Goal: Task Accomplishment & Management: Manage account settings

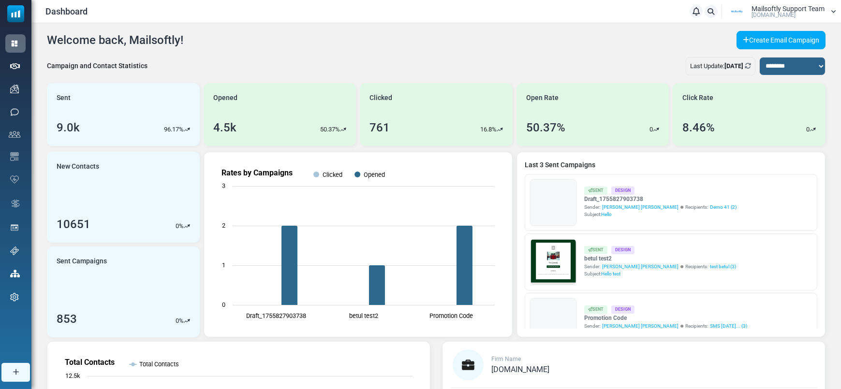
click at [793, 7] on span "Mailsoftly Support Team" at bounding box center [788, 8] width 73 height 7
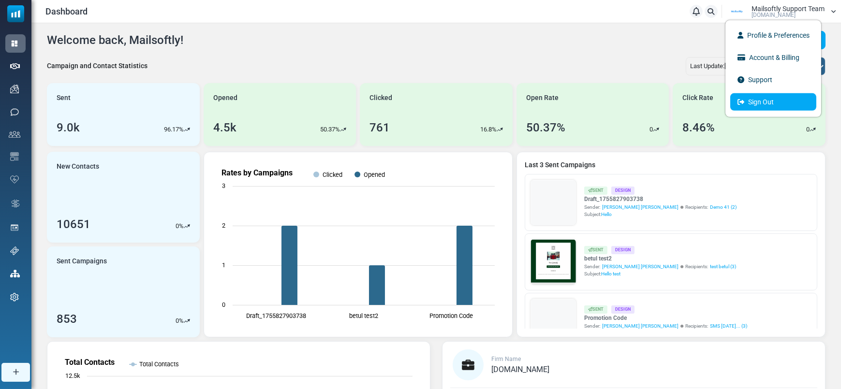
click at [772, 101] on link "Sign Out" at bounding box center [774, 101] width 86 height 17
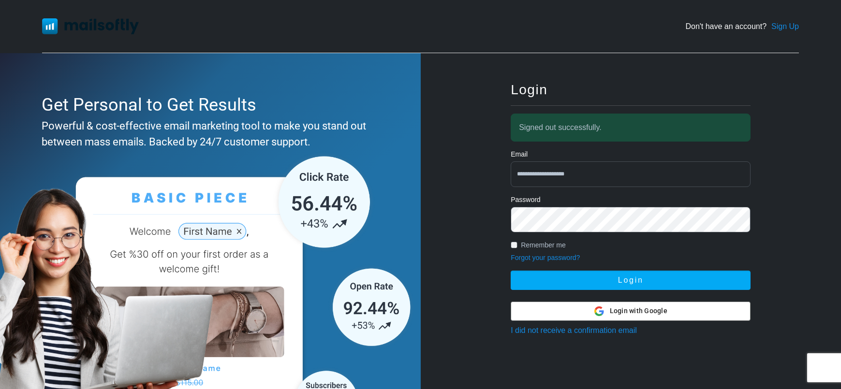
click at [598, 163] on input "**********" at bounding box center [631, 175] width 240 height 26
type input "**********"
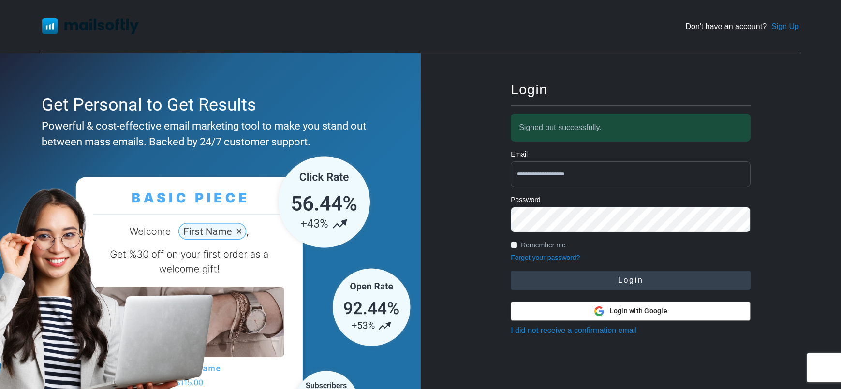
click at [628, 275] on button "Login" at bounding box center [631, 280] width 240 height 19
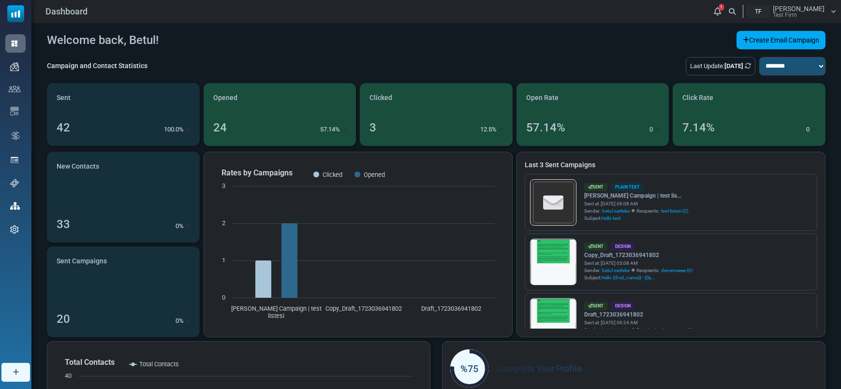
click at [771, 15] on div "TF" at bounding box center [759, 11] width 24 height 13
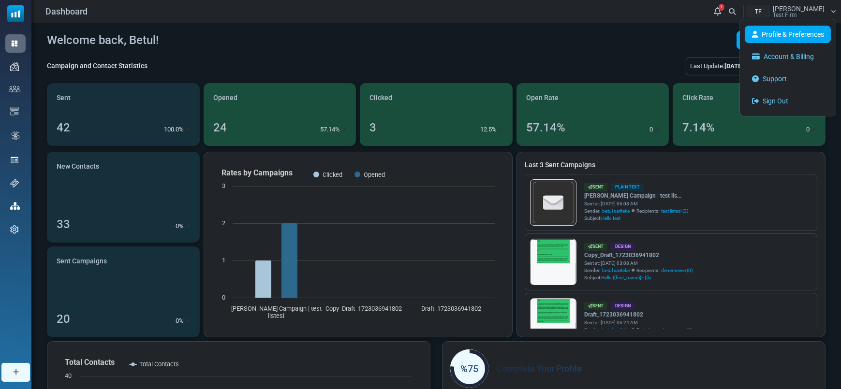
click at [780, 31] on link "Profile & Preferences" at bounding box center [788, 34] width 86 height 17
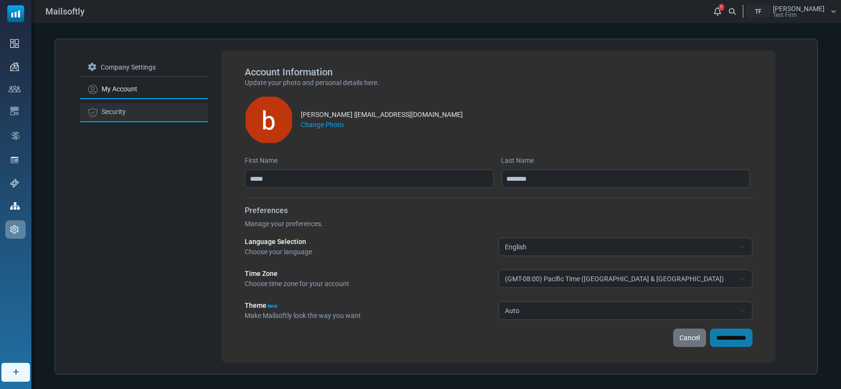
click at [116, 111] on link "Security" at bounding box center [144, 112] width 128 height 19
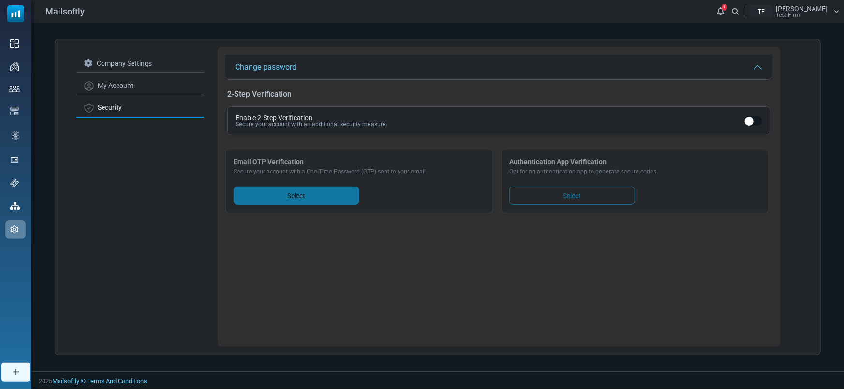
click at [339, 199] on link "Select" at bounding box center [297, 196] width 126 height 18
click at [732, 128] on div "Enable 2-Step Verification Secure your account with an additional security meas…" at bounding box center [498, 120] width 543 height 29
click at [754, 126] on div "Enable 2-Step Verification Secure your account with an additional security meas…" at bounding box center [498, 120] width 543 height 29
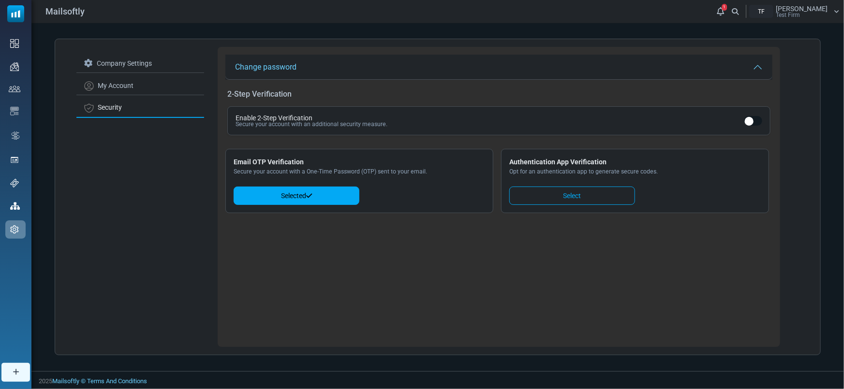
click at [823, 16] on div "Betul Sariteke Test Firm" at bounding box center [802, 11] width 52 height 13
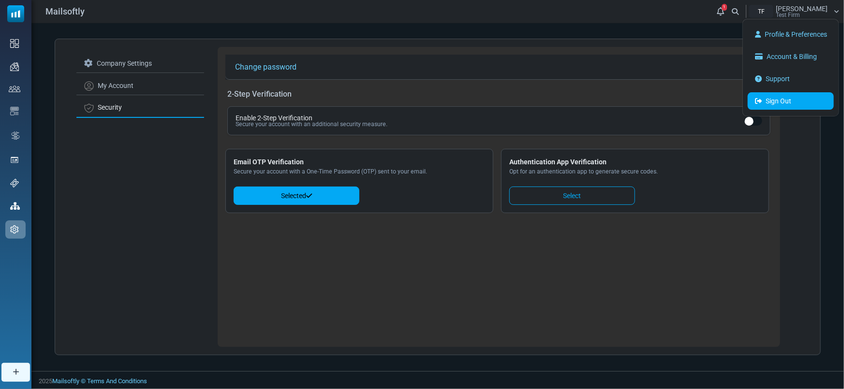
click at [778, 93] on link "Sign Out" at bounding box center [791, 100] width 86 height 17
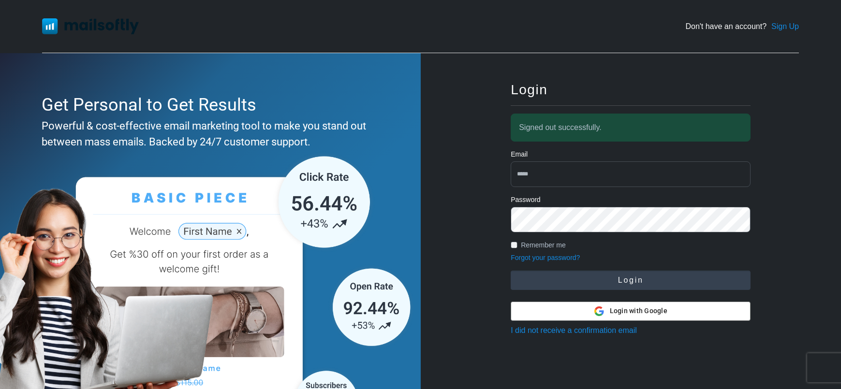
type input "**********"
click at [644, 276] on button "Login" at bounding box center [631, 280] width 240 height 19
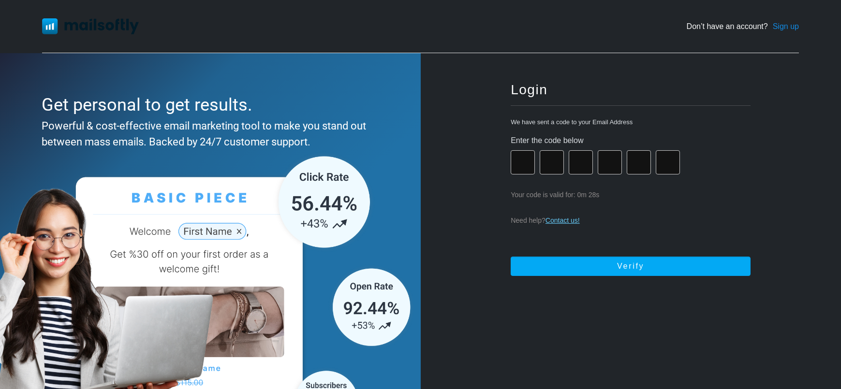
paste input "*"
type input "*"
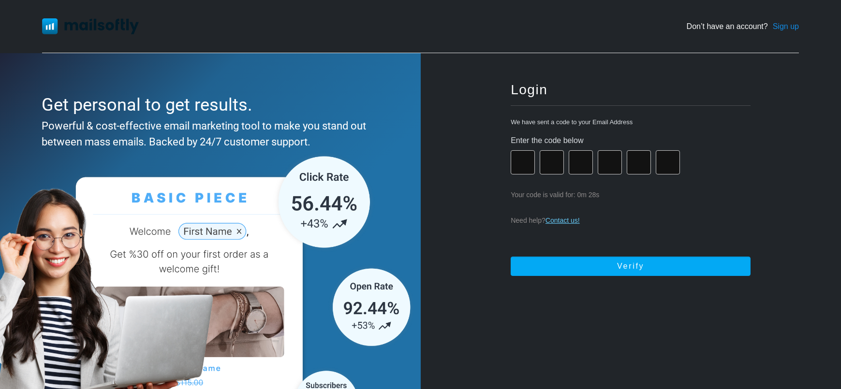
type input "*"
paste input "*"
type input "*"
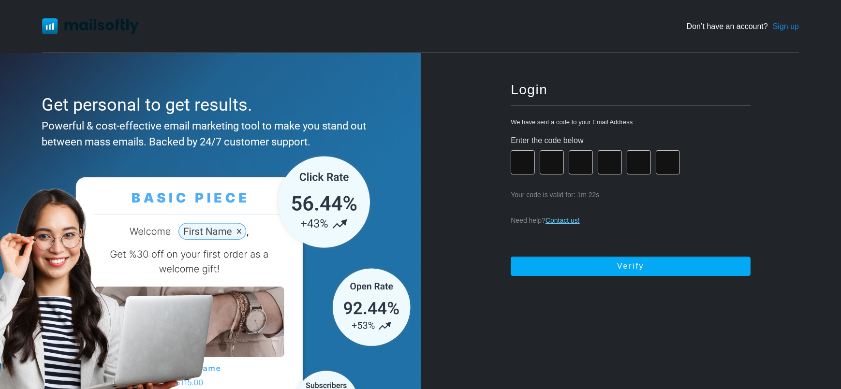
type input "*"
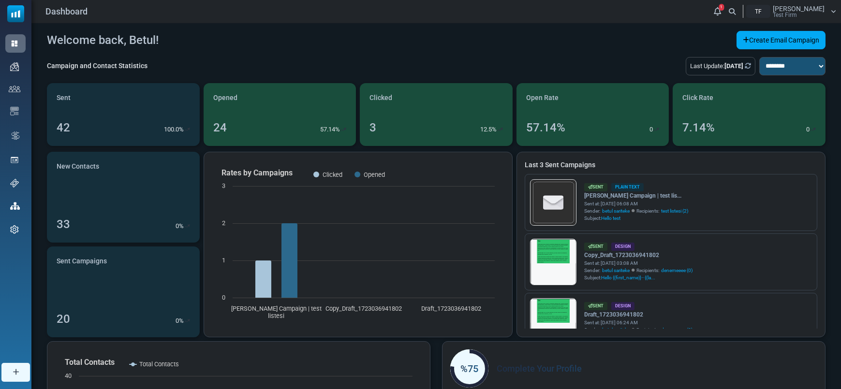
click at [806, 20] on div "Dashboard 1 Notifications TF Betul Sariteke Test Firm Profile & Preferences Acc…" at bounding box center [436, 11] width 810 height 23
click at [797, 17] on span "Test Firm" at bounding box center [785, 15] width 24 height 6
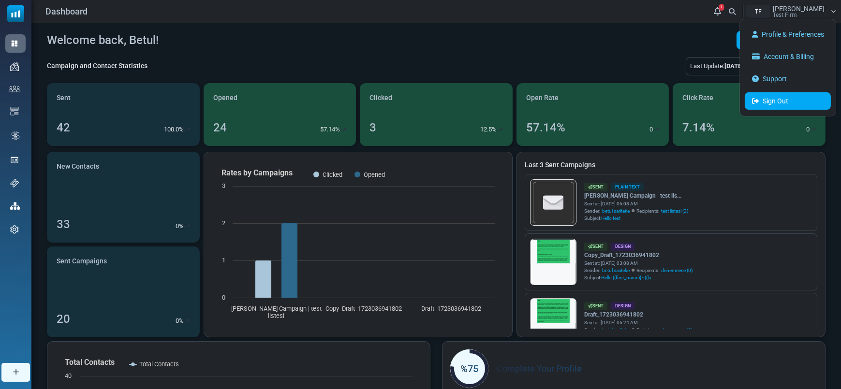
click at [788, 93] on link "Sign Out" at bounding box center [788, 100] width 86 height 17
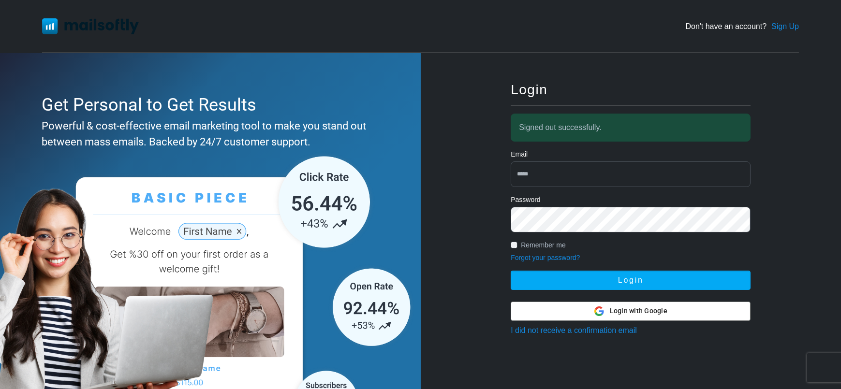
type input "**********"
click at [600, 298] on div "**********" at bounding box center [630, 255] width 271 height 375
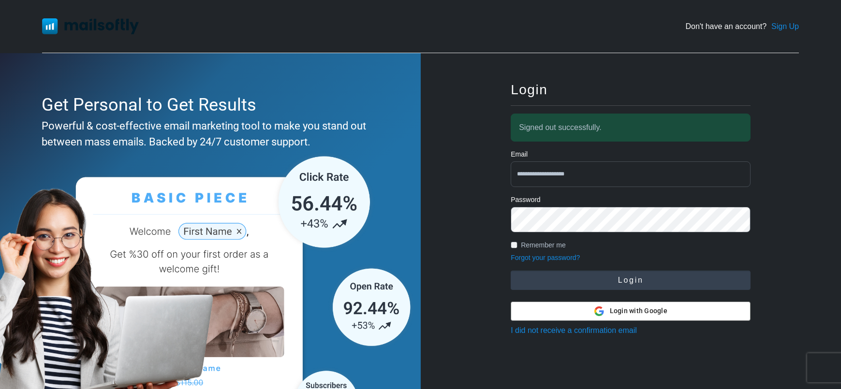
click at [601, 279] on button "Login" at bounding box center [631, 280] width 240 height 19
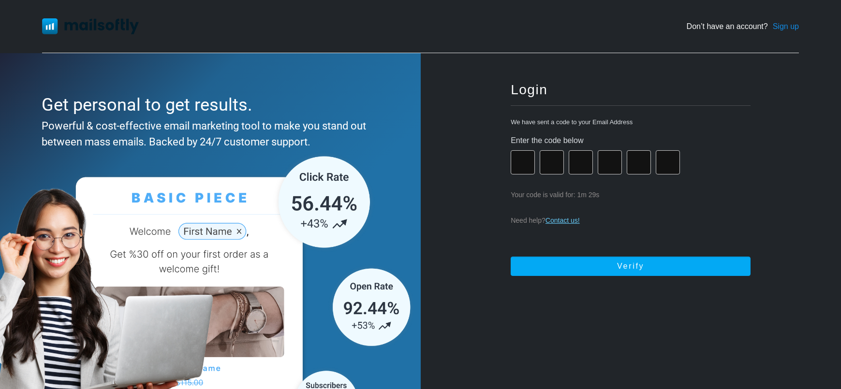
type input "*"
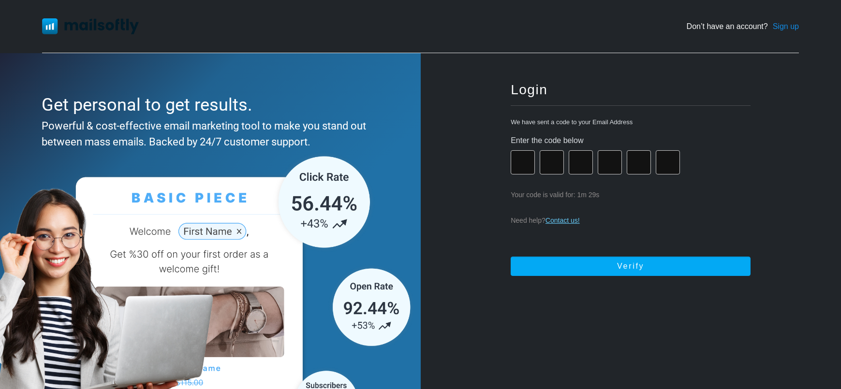
type input "*"
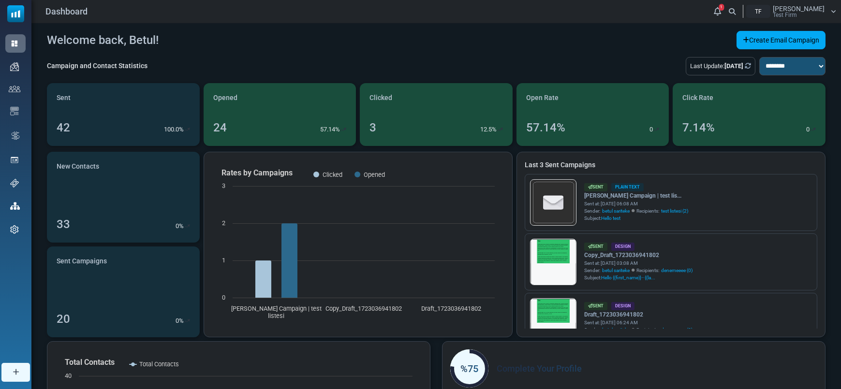
click at [797, 13] on span "Test Firm" at bounding box center [785, 15] width 24 height 6
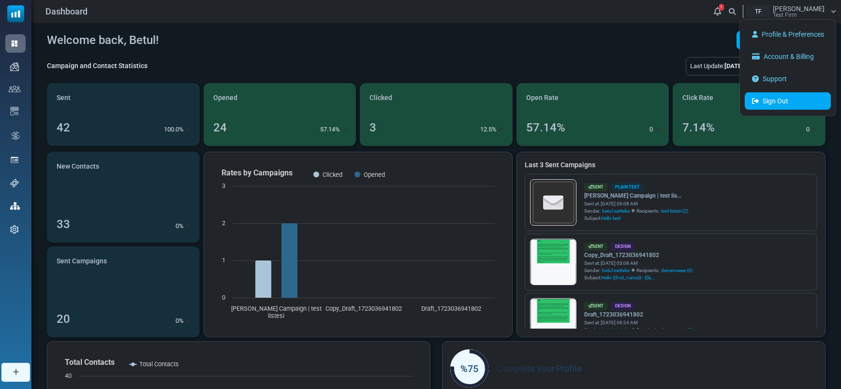
click at [781, 102] on link "Sign Out" at bounding box center [788, 100] width 86 height 17
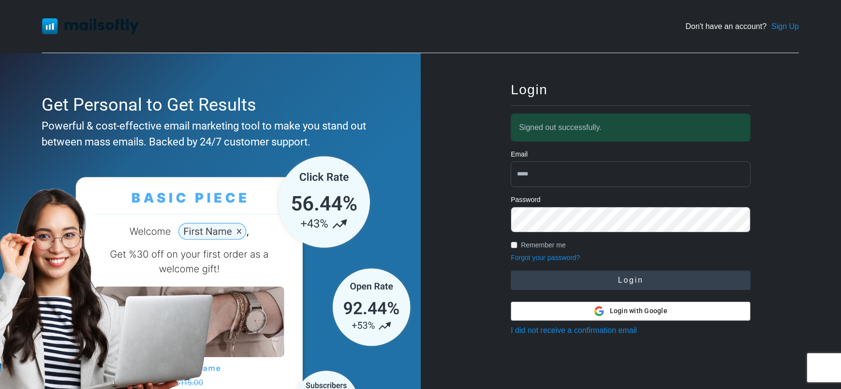
type input "**********"
click at [621, 287] on button "Login" at bounding box center [631, 280] width 240 height 19
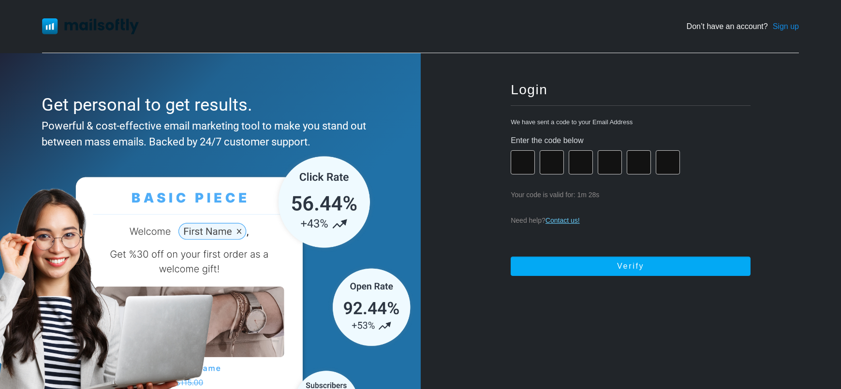
click at [530, 166] on input "number" at bounding box center [523, 162] width 24 height 24
paste input "*"
type input "*"
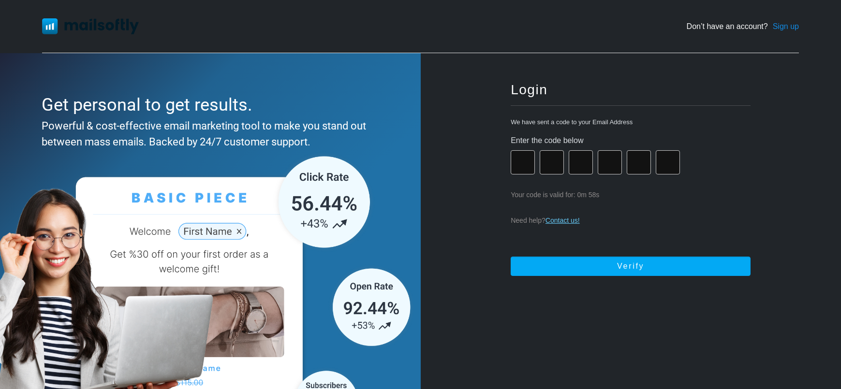
type input "*"
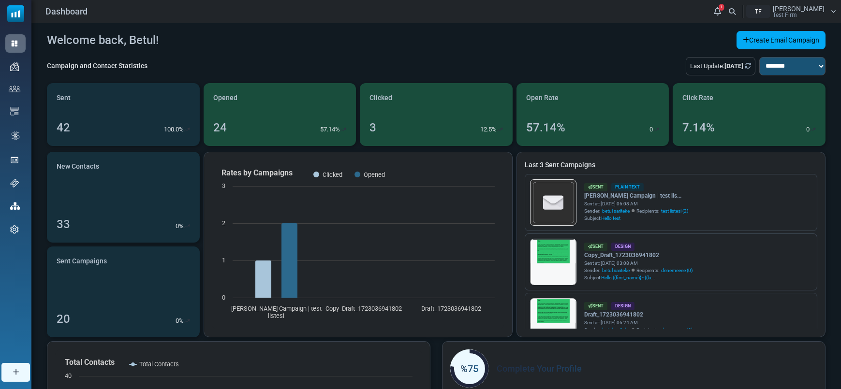
click at [813, 13] on div "[PERSON_NAME] Test Firm" at bounding box center [799, 11] width 52 height 13
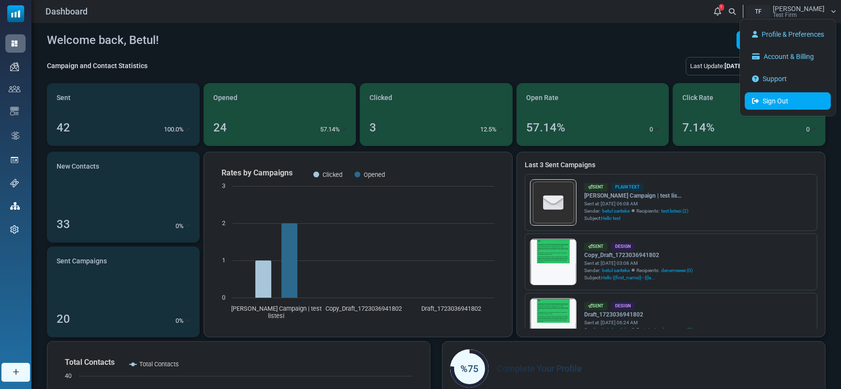
click at [776, 107] on link "Sign Out" at bounding box center [788, 100] width 86 height 17
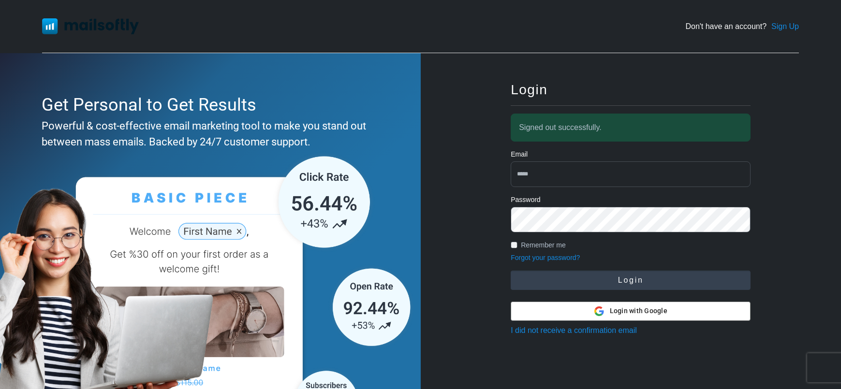
type input "**********"
click at [611, 277] on button "Login" at bounding box center [631, 280] width 240 height 19
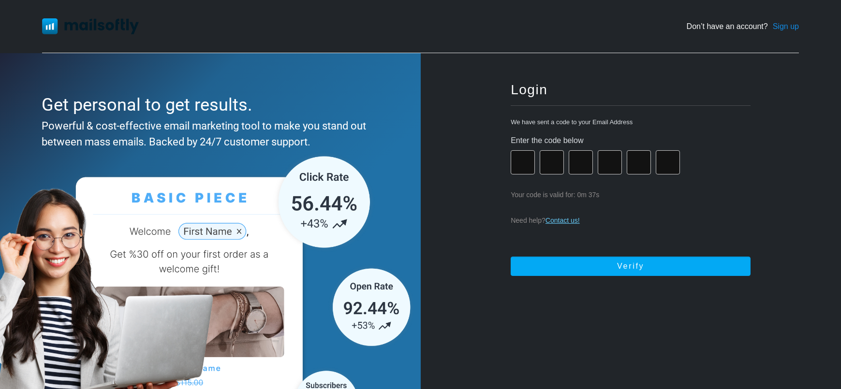
paste input "*"
type input "*"
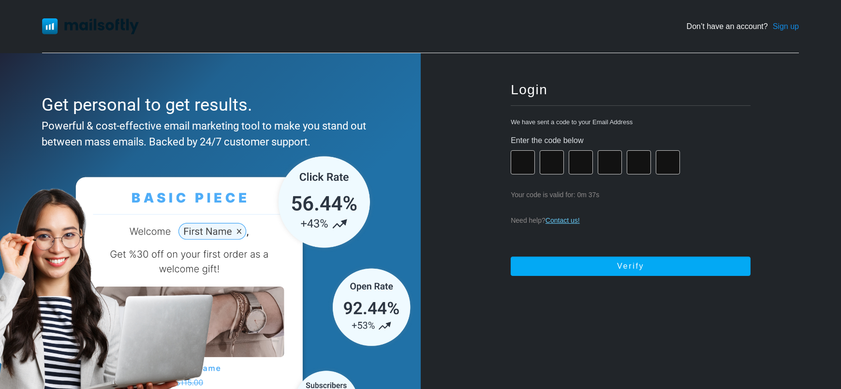
type input "*"
paste input "*"
type input "*"
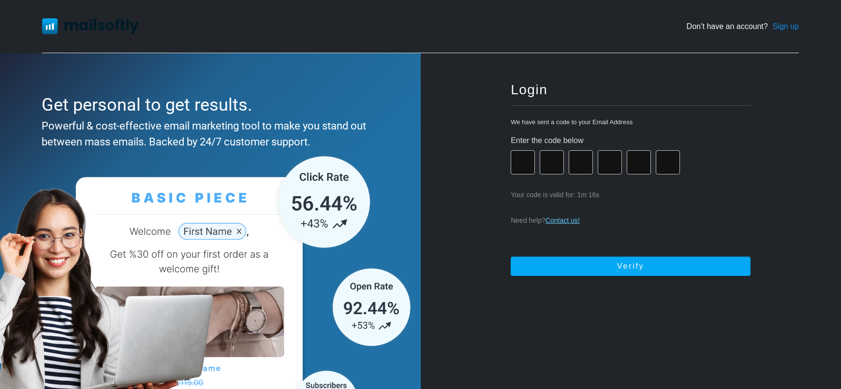
type input "*"
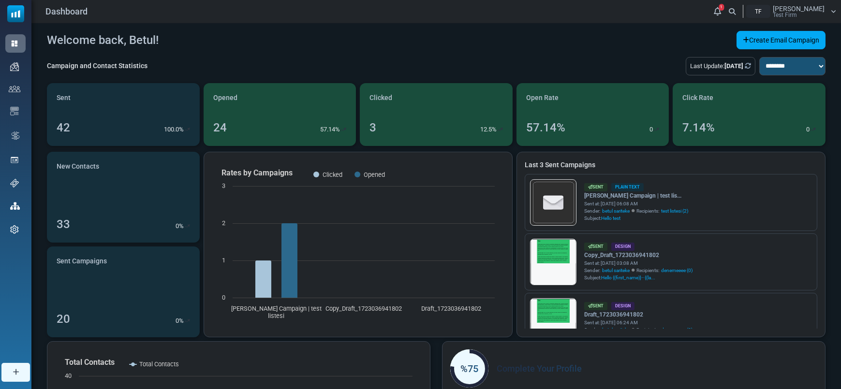
click at [807, 8] on span "[PERSON_NAME]" at bounding box center [799, 8] width 52 height 7
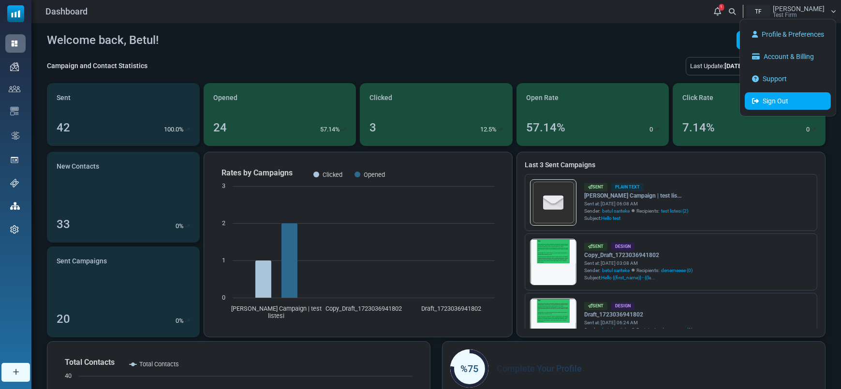
click at [770, 101] on link "Sign Out" at bounding box center [788, 100] width 86 height 17
